Goal: Find specific fact: Find specific fact

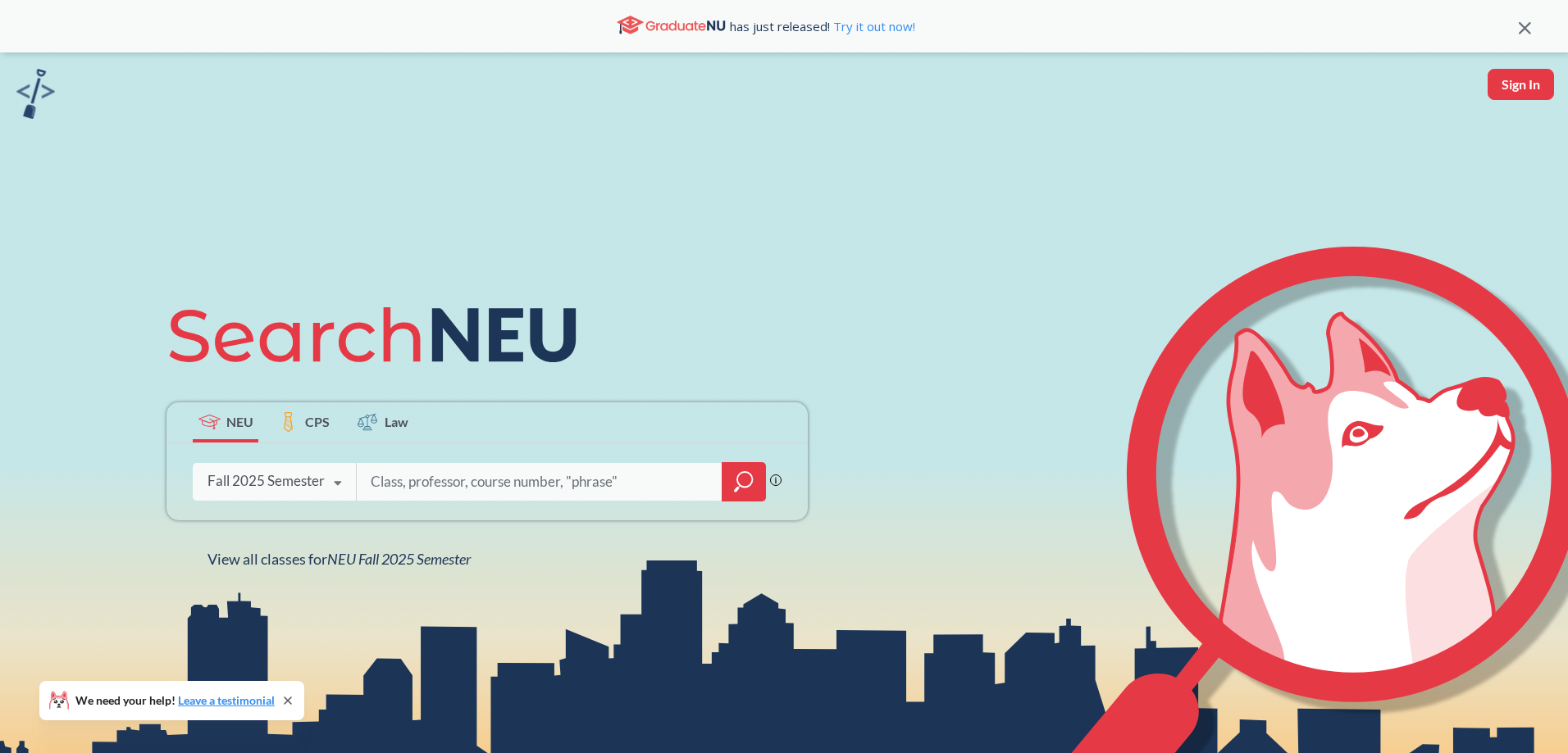
click at [508, 480] on input "search" at bounding box center [539, 482] width 341 height 35
type input "13255"
type input "12069"
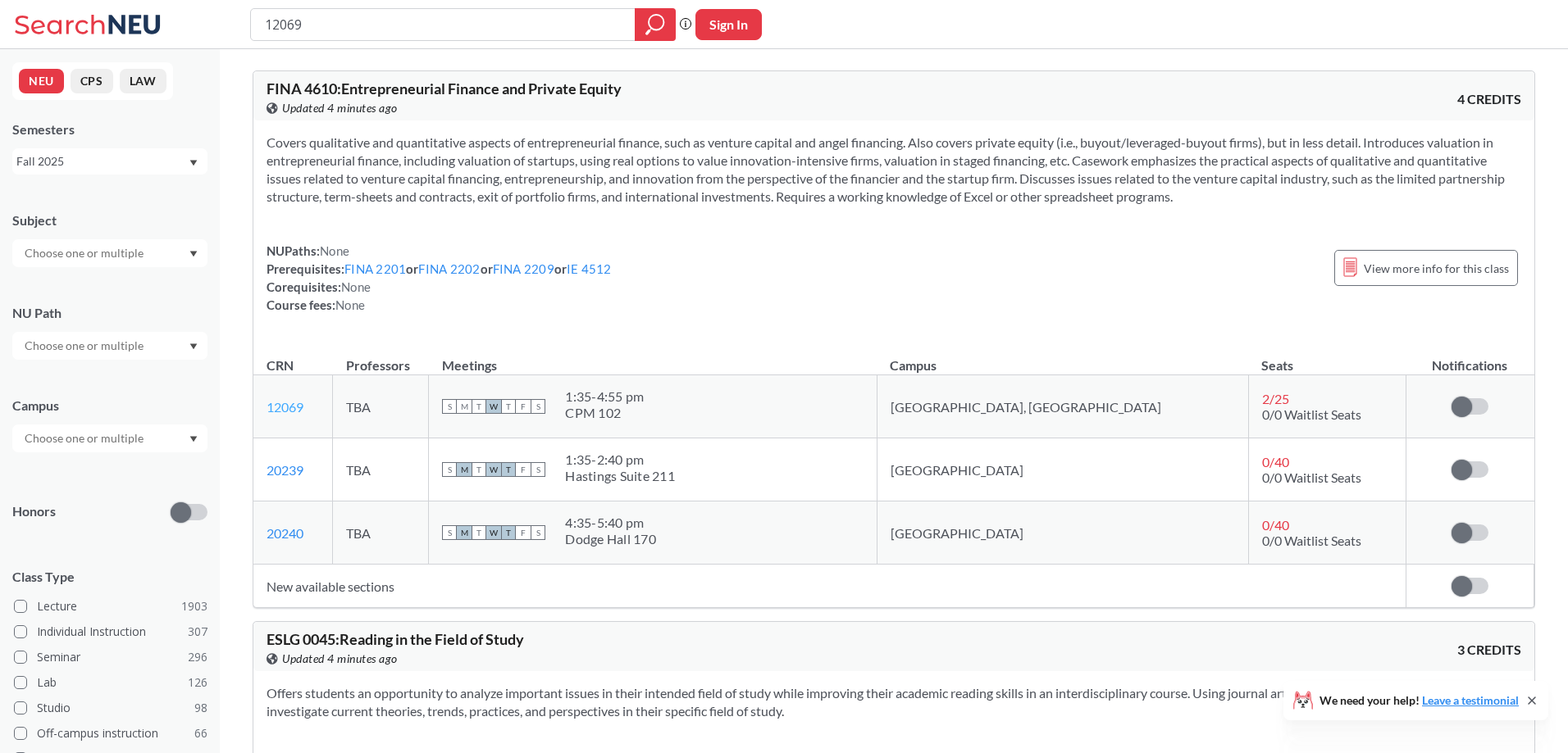
click at [297, 408] on link "12069" at bounding box center [285, 407] width 37 height 16
